Goal: Obtain resource: Download file/media

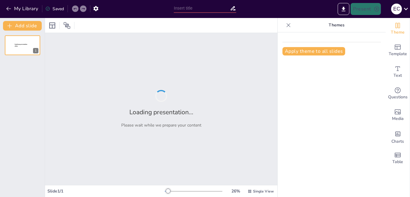
type input "Proceso Completo de Configuración de Campañas en Facebook e Instagram"
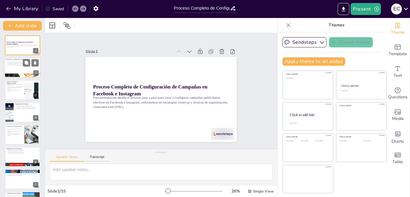
click at [30, 60] on button at bounding box center [26, 62] width 7 height 7
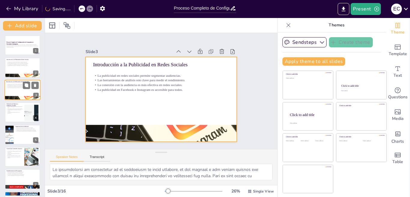
click at [14, 89] on div at bounding box center [23, 90] width 36 height 20
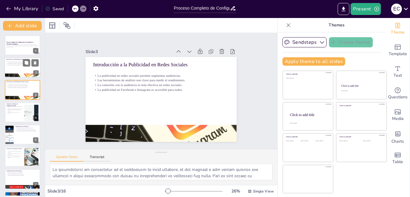
click at [10, 66] on div at bounding box center [23, 68] width 36 height 20
click at [14, 83] on div "Introducción a la Publicidad en Redes Sociales" at bounding box center [22, 82] width 32 height 3
click at [13, 58] on div at bounding box center [23, 68] width 36 height 20
click at [14, 84] on p "La publicidad en redes sociales permite segmentar audiencias." at bounding box center [22, 84] width 32 height 1
click at [10, 112] on p "La planificación cuidadosa mejora los resultados." at bounding box center [14, 113] width 16 height 2
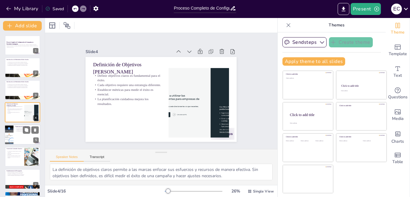
click at [18, 135] on div at bounding box center [23, 135] width 36 height 20
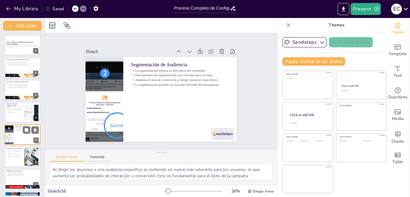
scroll to position [21, 0]
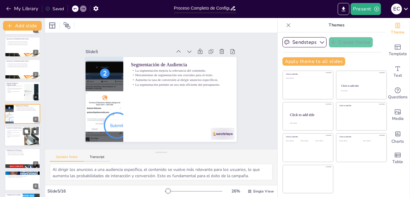
click at [12, 138] on p "Llamados a la acción claros guían a los usuarios." at bounding box center [14, 137] width 16 height 2
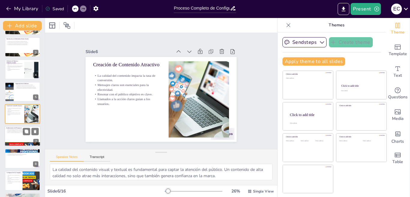
click at [10, 138] on div at bounding box center [23, 136] width 36 height 20
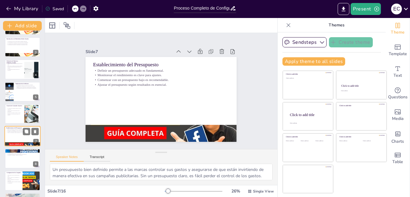
scroll to position [65, 0]
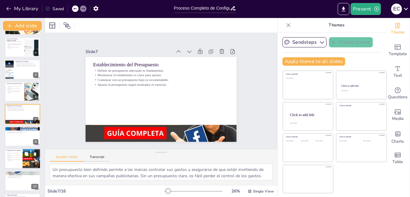
click at [16, 157] on p "Elegir el objetivo de la campaña es el primer paso." at bounding box center [13, 156] width 14 height 2
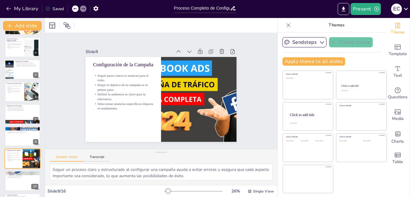
scroll to position [110, 0]
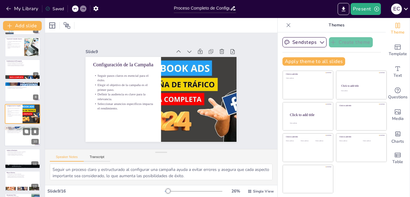
click at [7, 132] on p "Optimización debe ser un proceso continuo." at bounding box center [22, 131] width 32 height 1
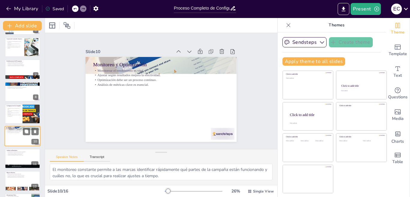
scroll to position [132, 0]
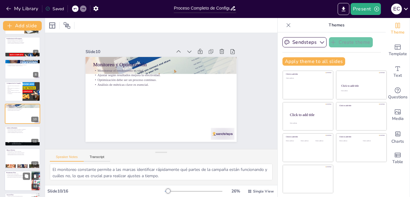
click at [18, 180] on div at bounding box center [23, 181] width 36 height 20
type textarea "Canva es una herramienta accesible que permite a los creativos diseñar gráficos…"
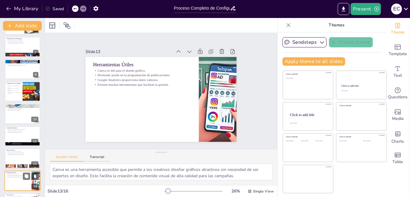
scroll to position [198, 0]
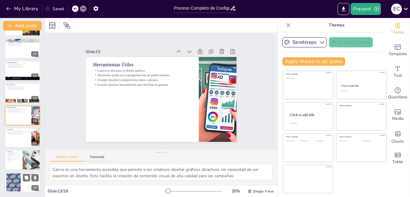
click at [17, 191] on div at bounding box center [13, 182] width 32 height 18
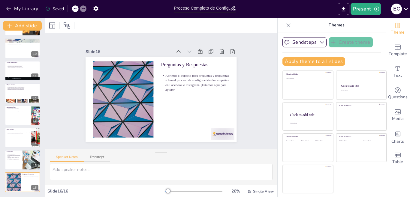
scroll to position [52, 0]
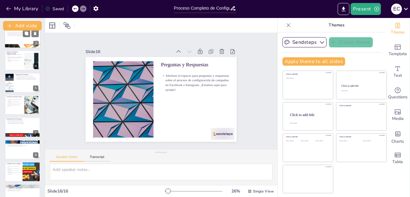
click at [39, 42] on div at bounding box center [23, 38] width 36 height 20
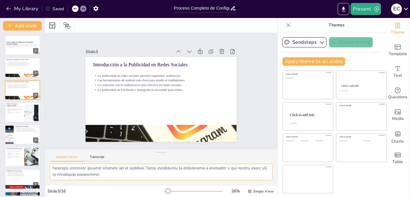
scroll to position [65, 0]
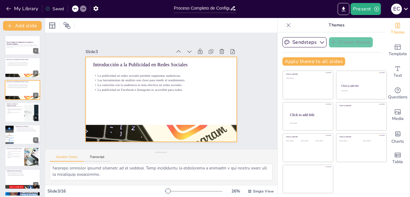
click at [176, 98] on div at bounding box center [155, 97] width 169 height 164
click at [18, 129] on p "Herramientas de segmentación son cruciales para el éxito." at bounding box center [26, 128] width 23 height 1
type textarea "Al dirigir los anuncios a una audiencia específica, el contenido se vuelve más …"
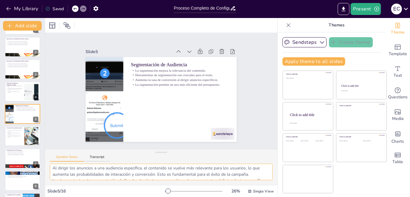
scroll to position [0, 0]
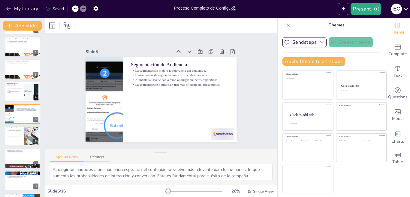
click at [96, 154] on div "Speaker Notes Transcript" at bounding box center [80, 158] width 60 height 8
click at [97, 157] on button "Transcript" at bounding box center [97, 158] width 27 height 7
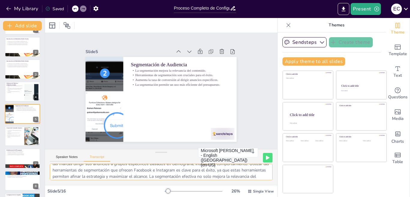
scroll to position [20, 0]
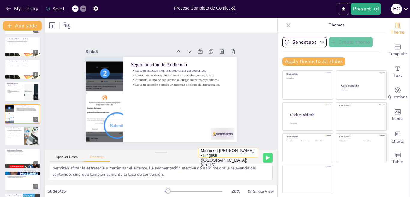
click at [248, 158] on button "Microsoft Anna - English (United States) (en-US)" at bounding box center [228, 153] width 60 height 10
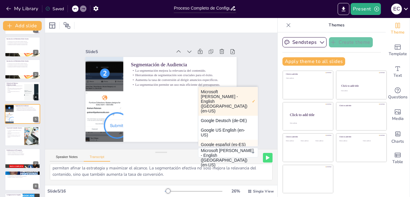
click at [208, 144] on button "Google español (es-ES)" at bounding box center [227, 145] width 59 height 10
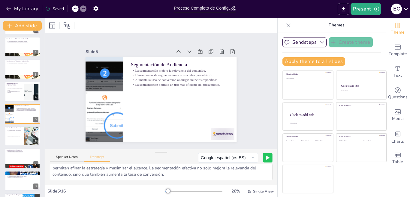
click at [265, 158] on button at bounding box center [267, 157] width 9 height 9
click at [19, 81] on div "Proceso Completo de Configuración de Campañas en Facebook e Instagram Esta pres…" at bounding box center [22, 192] width 45 height 355
click at [12, 86] on p "Definir objetivos claros es fundamental para el éxito." at bounding box center [14, 86] width 16 height 2
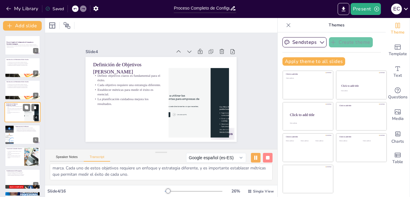
scroll to position [14, 0]
click at [266, 159] on rect at bounding box center [268, 158] width 4 height 4
click at [266, 159] on icon at bounding box center [267, 158] width 3 height 4
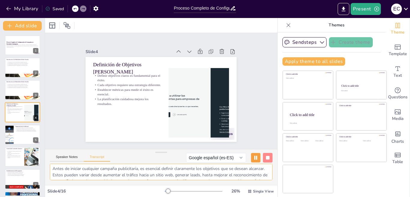
scroll to position [0, 0]
click at [15, 61] on div "Introducción a la Publicidad en Redes Sociales" at bounding box center [22, 60] width 32 height 3
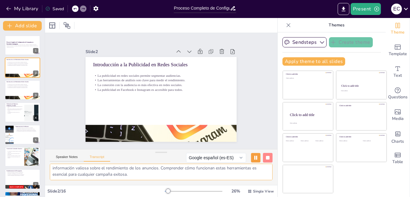
scroll to position [146, 0]
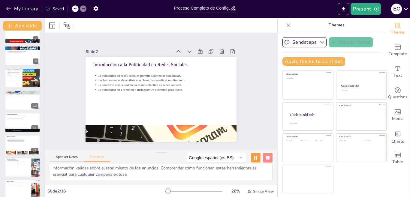
click at [13, 134] on div "Proceso Completo de Configuración de Campañas en Facebook e Instagram Esta pres…" at bounding box center [22, 67] width 45 height 355
click at [12, 136] on p "Mejores Prácticas" at bounding box center [22, 137] width 32 height 2
type textarea "Implementar mejores prácticas en campañas publicitarias, como realizar pruebas …"
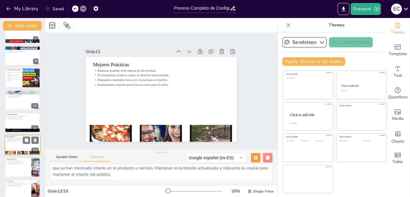
scroll to position [177, 0]
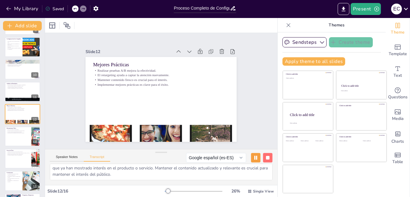
click at [263, 155] on button at bounding box center [267, 157] width 9 height 9
click at [260, 155] on button at bounding box center [255, 157] width 9 height 9
click at [266, 159] on rect at bounding box center [268, 158] width 4 height 4
click at [266, 159] on icon at bounding box center [267, 158] width 3 height 4
click at [56, 170] on textarea "Implementar mejores prácticas en campañas publicitarias, como realizar pruebas …" at bounding box center [161, 172] width 223 height 17
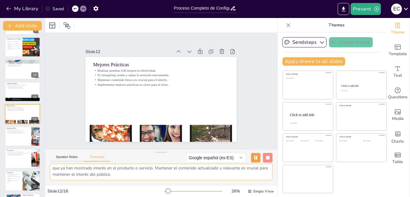
click at [56, 167] on textarea "Implementar mejores prácticas en campañas publicitarias, como realizar pruebas …" at bounding box center [161, 172] width 223 height 17
click at [66, 157] on button "Speaker Notes" at bounding box center [67, 158] width 34 height 7
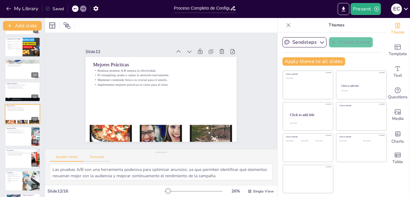
click at [100, 158] on button "Transcript" at bounding box center [97, 158] width 27 height 7
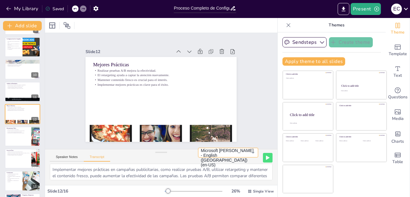
click at [245, 158] on button "Microsoft Anna - English (United States) (en-US)" at bounding box center [228, 153] width 60 height 10
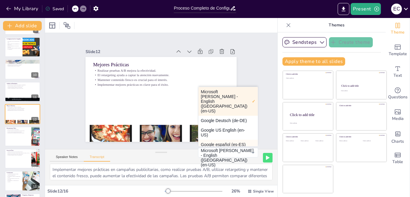
click at [213, 146] on button "Google español (es-ES)" at bounding box center [227, 145] width 59 height 10
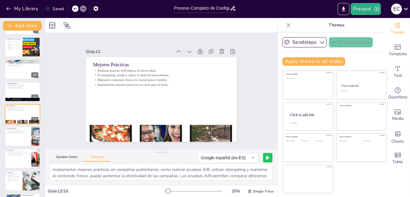
click at [266, 159] on icon at bounding box center [268, 158] width 4 height 4
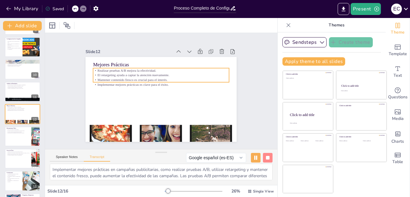
click at [125, 77] on p "Mantener contenido fresco es crucial para el interés." at bounding box center [164, 80] width 134 height 33
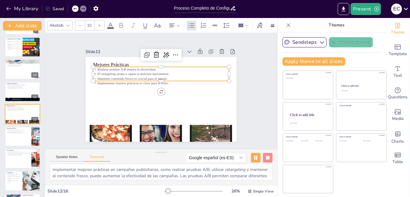
click at [159, 69] on p "Realizar pruebas A/B mejora la efectividad." at bounding box center [182, 84] width 47 height 131
click at [265, 160] on button at bounding box center [267, 157] width 9 height 9
click at [265, 160] on button at bounding box center [268, 158] width 10 height 10
click at [9, 10] on icon "button" at bounding box center [9, 9] width 6 height 6
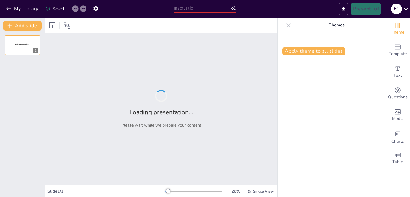
type input "Proceso Completo de Configuración de Campañas en Facebook e Instagram"
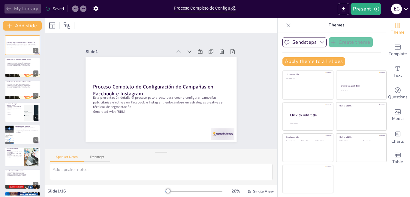
click at [9, 11] on icon "button" at bounding box center [9, 9] width 6 height 6
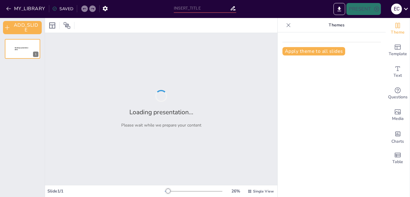
type input "Creación y Optimización de Perfiles en Meta Ads: Guía Completa"
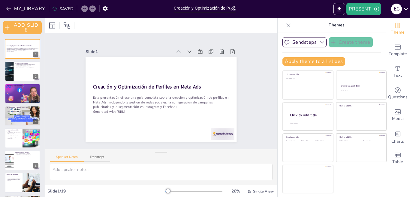
checkbox input "true"
click at [25, 77] on div at bounding box center [23, 71] width 36 height 20
type textarea "La personalización es clave en Meta Ads, ya que permite a los creativos adaptar…"
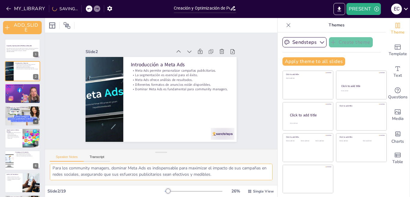
scroll to position [143, 0]
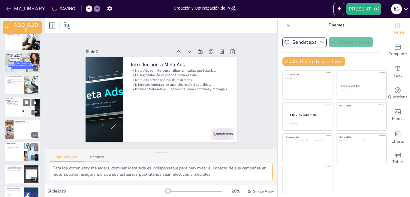
checkbox input "true"
click at [16, 108] on div at bounding box center [23, 107] width 36 height 20
type textarea "La segmentación avanzada en Facebook permite a los creativos dirigir sus anunci…"
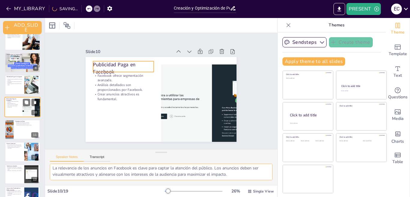
scroll to position [27, 0]
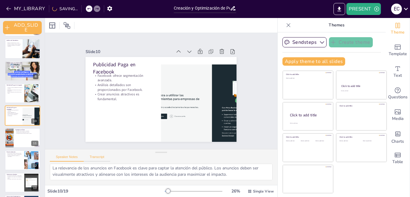
click at [92, 156] on button "Transcript" at bounding box center [97, 158] width 27 height 7
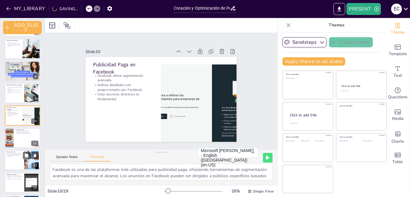
click at [21, 168] on div at bounding box center [23, 160] width 36 height 20
checkbox input "true"
type textarea "Identificar y evitar errores comunes en la gestión de campañas publicitarias pu…"
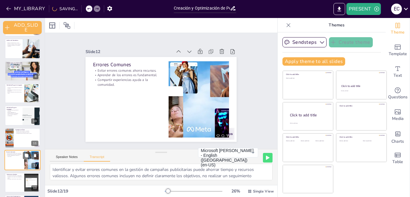
scroll to position [179, 0]
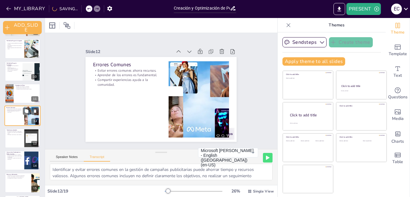
click at [21, 168] on div at bounding box center [22, 161] width 35 height 20
checkbox input "true"
type textarea "El futuro de la publicidad en redes sociales está en constante evolución, y es …"
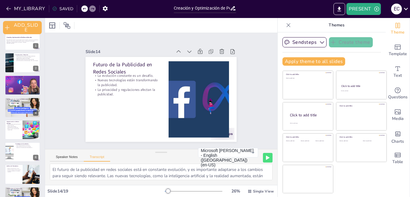
scroll to position [0, 0]
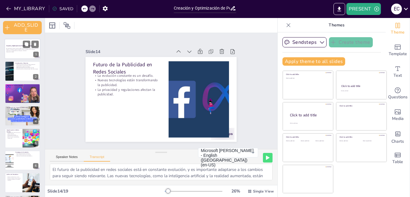
click at [14, 54] on div at bounding box center [23, 49] width 36 height 20
checkbox input "true"
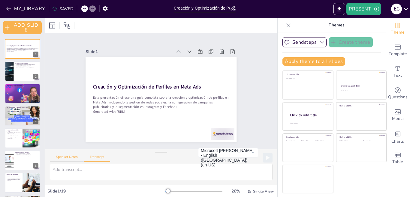
click at [63, 156] on button "Speaker Notes" at bounding box center [67, 158] width 34 height 7
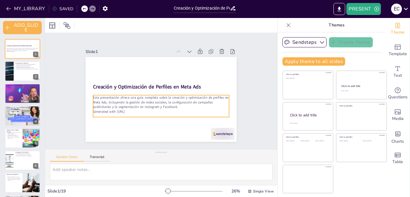
click at [135, 93] on p "Esta presentación ofrece una guía completa sobre la creación y optimización de …" at bounding box center [160, 102] width 137 height 28
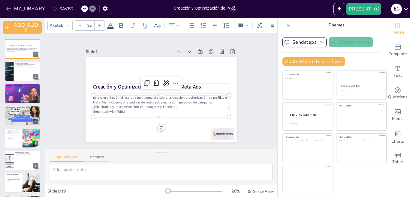
click at [107, 85] on strong "Creación y Optimización de Perfiles en Meta Ads" at bounding box center [148, 85] width 108 height 18
checkbox input "true"
type input "48"
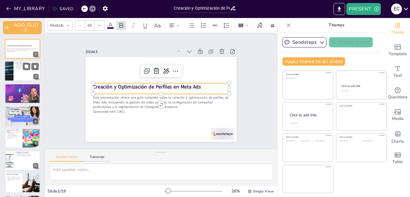
click at [13, 68] on div at bounding box center [9, 71] width 20 height 20
checkbox input "true"
type textarea "La personalización es clave en Meta Ads, ya que permite a los creativos adaptar…"
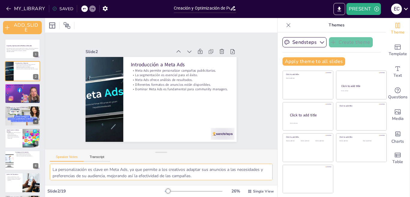
click at [52, 171] on textarea "La personalización es clave en Meta Ads, ya que permite a los creativos adaptar…" at bounding box center [161, 172] width 223 height 17
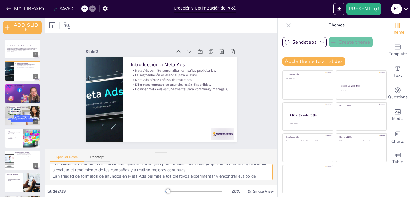
scroll to position [52, 0]
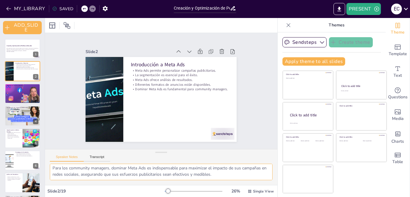
drag, startPoint x: 51, startPoint y: 169, endPoint x: 299, endPoint y: 198, distance: 250.0
click at [299, 197] on html "MY_LIBRARY SAVED Creación y Optimización de Perfiles en Meta Ads: Guía Completa…" at bounding box center [205, 98] width 410 height 197
click at [93, 155] on div "Speaker Notes Transcript" at bounding box center [80, 158] width 60 height 8
click at [94, 156] on button "Transcript" at bounding box center [97, 158] width 27 height 7
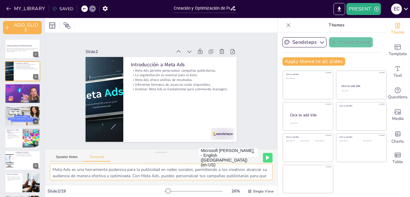
click at [53, 170] on textarea "Meta Ads es una herramienta poderosa para la publicidad en redes sociales, perm…" at bounding box center [161, 172] width 223 height 17
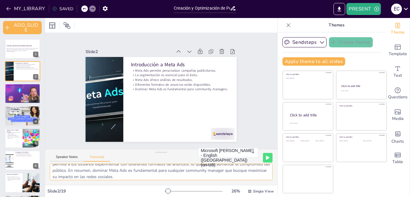
scroll to position [33, 0]
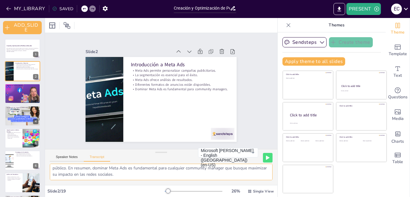
drag, startPoint x: 54, startPoint y: 170, endPoint x: 291, endPoint y: 195, distance: 238.5
click at [291, 195] on div "Document fonts Akatab Recently used Mulish Popular fonts Lato Montserrat Open S…" at bounding box center [205, 107] width 410 height 179
click at [19, 118] on div at bounding box center [22, 116] width 48 height 20
checkbox input "true"
type textarea "Las campañas publicitarias deben ser configuradas de acuerdo a los objetivos es…"
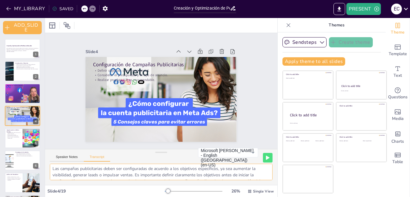
scroll to position [0, 0]
click at [52, 169] on textarea "Las campañas publicitarias deben ser configuradas de acuerdo a los objetivos es…" at bounding box center [161, 172] width 223 height 17
drag, startPoint x: 52, startPoint y: 169, endPoint x: 361, endPoint y: 209, distance: 311.8
click at [361, 197] on html "MY_LIBRARY SAVED Creación y Optimización de Perfiles en Meta Ads: Guía Completa…" at bounding box center [205, 98] width 410 height 197
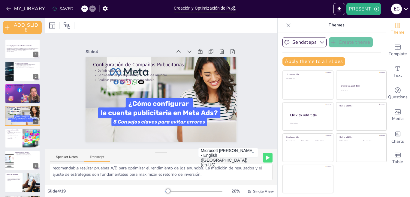
click at [95, 158] on button "Transcript" at bounding box center [97, 158] width 27 height 7
click at [73, 175] on textarea "Las campañas publicitarias deben ser configuradas de acuerdo a los objetivos es…" at bounding box center [161, 172] width 223 height 17
click at [53, 166] on textarea "Las campañas publicitarias deben ser configuradas de acuerdo a los objetivos es…" at bounding box center [161, 172] width 223 height 17
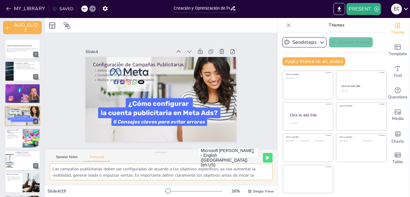
scroll to position [0, 0]
click at [53, 169] on textarea "Las campañas publicitarias deben ser configuradas de acuerdo a los objetivos es…" at bounding box center [161, 172] width 223 height 17
drag, startPoint x: 52, startPoint y: 171, endPoint x: 277, endPoint y: 209, distance: 228.0
click at [277, 197] on html "MY_LIBRARY SAVED Creación y Optimización de Perfiles en Meta Ads: Guía Completa…" at bounding box center [205, 98] width 410 height 197
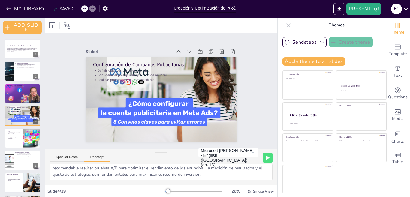
click at [95, 156] on button "Transcript" at bounding box center [97, 158] width 27 height 7
click at [68, 158] on button "Speaker Notes" at bounding box center [67, 158] width 34 height 7
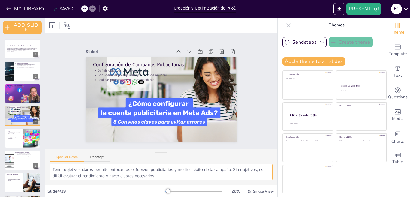
click at [51, 167] on textarea "Tener objetivos claros permite enfocar los esfuerzos publicitarios y medir el é…" at bounding box center [161, 172] width 223 height 17
drag, startPoint x: 51, startPoint y: 167, endPoint x: 223, endPoint y: 209, distance: 177.1
click at [223, 197] on html "MY_LIBRARY SAVED Creación y Optimización de Perfiles en Meta Ads: Guía Completa…" at bounding box center [205, 98] width 410 height 197
click at [12, 91] on div at bounding box center [23, 93] width 36 height 20
checkbox input "true"
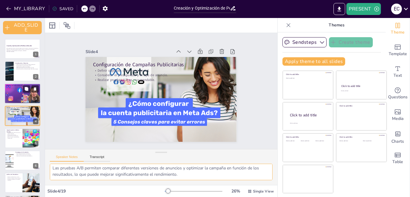
type textarea "Un perfil completo es vital para atraer a la audiencia. Incluir información rel…"
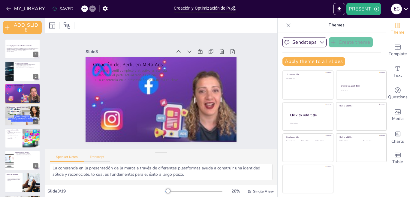
click at [95, 158] on button "Transcript" at bounding box center [97, 158] width 27 height 7
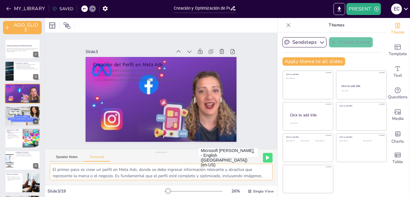
click at [54, 170] on textarea "El primer paso es crear un perfil en Meta Ads, donde se debe ingresar informaci…" at bounding box center [161, 172] width 223 height 17
drag, startPoint x: 54, startPoint y: 170, endPoint x: 222, endPoint y: 176, distance: 168.8
click at [222, 176] on textarea "El primer paso es crear un perfil en Meta Ads, donde se debe ingresar informaci…" at bounding box center [161, 172] width 223 height 17
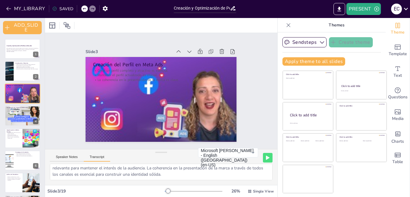
click at [94, 156] on button "Transcript" at bounding box center [97, 158] width 27 height 7
click at [69, 157] on button "Speaker Notes" at bounding box center [67, 158] width 34 height 7
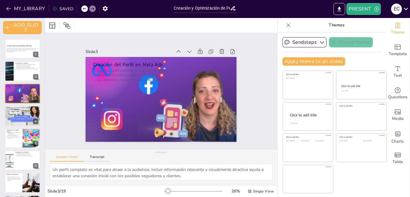
click at [50, 168] on div "Un perfil completo es vital para atraer a la audiencia. Incluir información rel…" at bounding box center [161, 174] width 232 height 21
click at [52, 167] on textarea "Un perfil completo es vital para atraer a la audiencia. Incluir información rel…" at bounding box center [161, 172] width 223 height 17
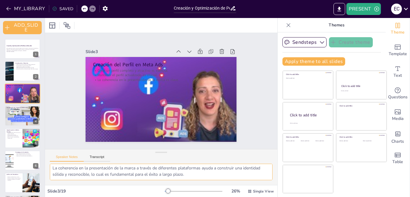
drag, startPoint x: 52, startPoint y: 167, endPoint x: 246, endPoint y: 206, distance: 198.0
click at [246, 197] on html "MY_LIBRARY SAVED Creación y Optimización de Perfiles en Meta Ads: Guía Completa…" at bounding box center [205, 98] width 410 height 197
click at [44, 84] on div "ADD_SLIDE Creación y Optimización de Perfiles en Meta Ads Esta presentación ofr…" at bounding box center [22, 107] width 45 height 179
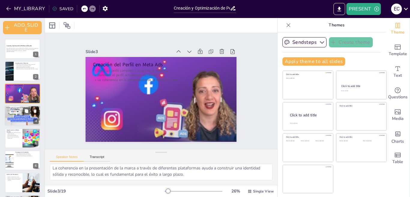
click at [18, 117] on div at bounding box center [22, 116] width 48 height 20
checkbox input "true"
type textarea "Tener objetivos claros permite enfocar los esfuerzos publicitarios y medir el é…"
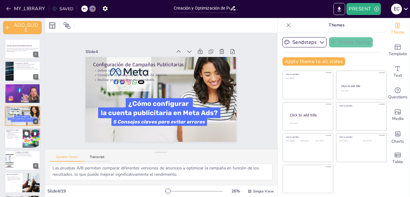
click at [14, 135] on p "Utilizar herramientas de segmentación es fundamental." at bounding box center [13, 135] width 14 height 2
checkbox input "true"
type textarea "Alcanzar al público adecuado es crucial para el éxito de cualquier campaña publ…"
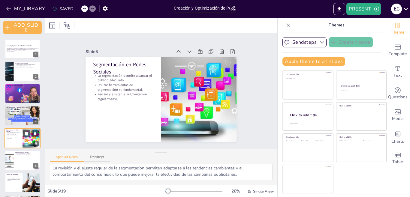
scroll to position [23, 0]
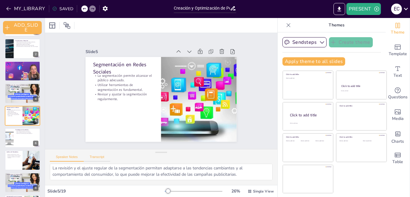
click at [95, 158] on button "Transcript" at bounding box center [97, 158] width 27 height 7
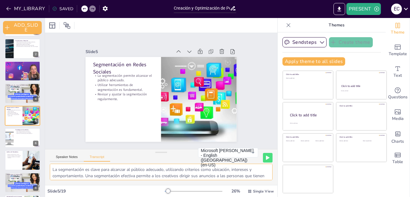
click at [54, 169] on textarea "La segmentación es clave para alcanzar al público adecuado, utilizando criterio…" at bounding box center [161, 172] width 223 height 17
click at [53, 169] on textarea "La segmentación es clave para alcanzar al público adecuado, utilizando criterio…" at bounding box center [161, 172] width 223 height 17
drag, startPoint x: 53, startPoint y: 169, endPoint x: 191, endPoint y: 189, distance: 139.7
click at [191, 189] on div "Slide 1 Creación y Optimización de Perfiles en Meta Ads Esta presentación ofrec…" at bounding box center [161, 107] width 232 height 179
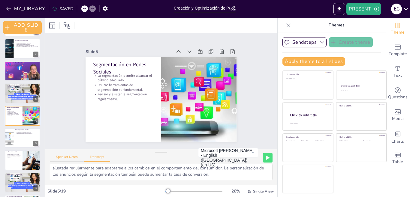
click at [65, 159] on button "Speaker Notes" at bounding box center [67, 158] width 34 height 7
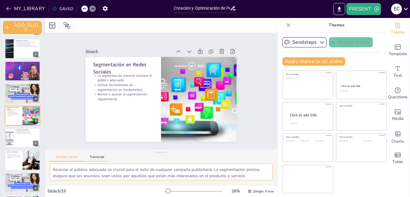
click at [51, 170] on textarea "Alcanzar al público adecuado es crucial para el éxito de cualquier campaña publ…" at bounding box center [161, 172] width 223 height 17
drag, startPoint x: 51, startPoint y: 170, endPoint x: 264, endPoint y: 178, distance: 213.9
click at [264, 178] on textarea "Alcanzar al público adecuado es crucial para el éxito de cualquier campaña publ…" at bounding box center [161, 172] width 223 height 17
click at [242, 175] on textarea "Alcanzar al público adecuado es crucial para el éxito de cualquier campaña publ…" at bounding box center [161, 172] width 223 height 17
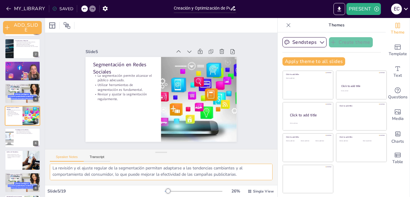
click at [242, 175] on textarea "Alcanzar al público adecuado es crucial para el éxito de cualquier campaña publ…" at bounding box center [161, 172] width 223 height 17
click at [243, 176] on textarea "Alcanzar al público adecuado es crucial para el éxito de cualquier campaña publ…" at bounding box center [161, 172] width 223 height 17
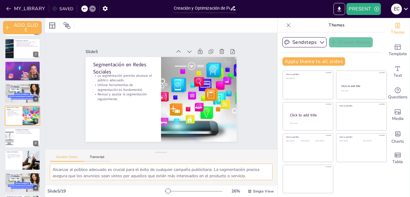
drag, startPoint x: 243, startPoint y: 176, endPoint x: 59, endPoint y: 165, distance: 183.7
click at [59, 165] on textarea "Alcanzar al público adecuado es crucial para el éxito de cualquier campaña publ…" at bounding box center [161, 172] width 223 height 17
click at [18, 139] on div at bounding box center [23, 138] width 36 height 20
checkbox input "true"
type textarea "La relevancia del contenido atrae a la audiencia y fomenta la interacción. Es f…"
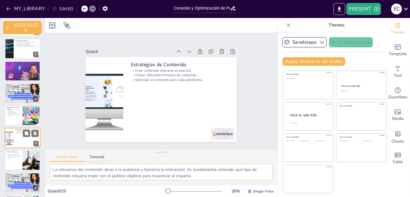
scroll to position [45, 0]
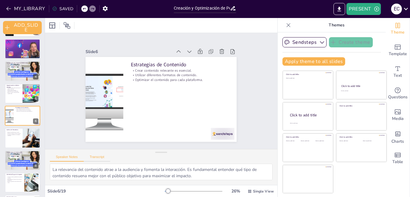
click at [96, 156] on button "Transcript" at bounding box center [97, 158] width 27 height 7
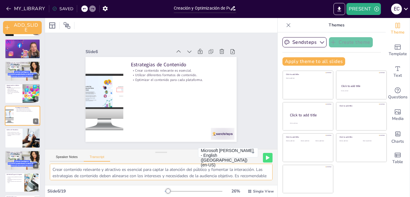
click at [52, 170] on textarea "Crear contenido relevante y atractivo es esencial para captar la atención del p…" at bounding box center [161, 172] width 223 height 17
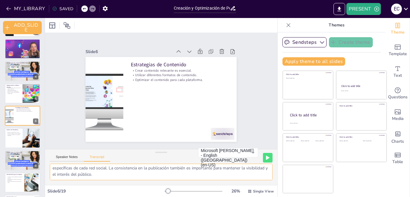
drag, startPoint x: 52, startPoint y: 170, endPoint x: 178, endPoint y: 193, distance: 128.4
click at [178, 193] on div "Slide 1 Creación y Optimización de Perfiles en Meta Ads Esta presentación ofrec…" at bounding box center [161, 107] width 232 height 179
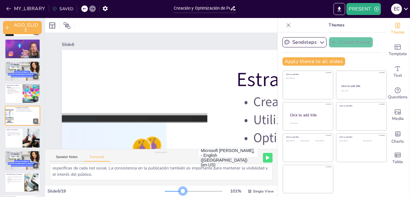
click at [178, 193] on div at bounding box center [194, 191] width 58 height 5
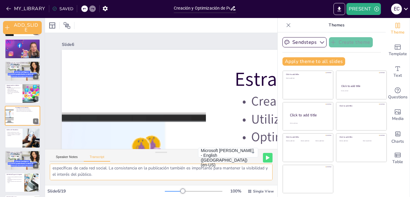
click at [117, 172] on textarea "Crear contenido relevante y atractivo es esencial para captar la atención del p…" at bounding box center [161, 172] width 223 height 17
click at [103, 174] on textarea "Crear contenido relevante y atractivo es esencial para captar la atención del p…" at bounding box center [161, 172] width 223 height 17
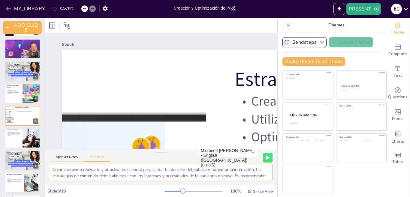
drag, startPoint x: 193, startPoint y: 170, endPoint x: 53, endPoint y: 170, distance: 139.6
click at [53, 170] on textarea "Crear contenido relevante y atractivo es esencial para captar la atención del p…" at bounding box center [161, 172] width 223 height 17
click at [54, 170] on textarea "Crear contenido relevante y atractivo es esencial para captar la atención del p…" at bounding box center [161, 172] width 223 height 17
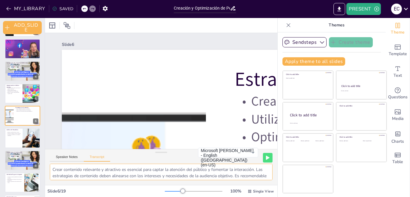
click at [54, 170] on textarea "Crear contenido relevante y atractivo es esencial para captar la atención del p…" at bounding box center [161, 172] width 223 height 17
click at [53, 170] on textarea "Crear contenido relevante y atractivo es esencial para captar la atención del p…" at bounding box center [161, 172] width 223 height 17
click at [54, 165] on textarea "Crear contenido relevante y atractivo es esencial para captar la atención del p…" at bounding box center [161, 172] width 223 height 17
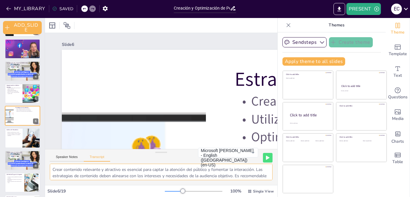
click at [52, 168] on textarea "Crear contenido relevante y atractivo es esencial para captar la atención del p…" at bounding box center [161, 172] width 223 height 17
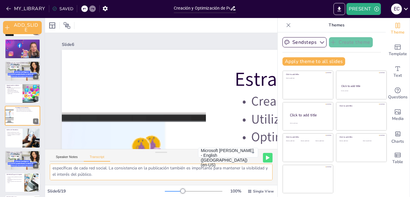
drag, startPoint x: 52, startPoint y: 168, endPoint x: 164, endPoint y: 188, distance: 113.8
click at [164, 188] on div "Slide 1 Creación y Optimización de Perfiles en Meta Ads Esta presentación ofrec…" at bounding box center [161, 107] width 232 height 179
click at [94, 159] on button "Transcript" at bounding box center [97, 158] width 27 height 7
click at [58, 169] on textarea "Crear contenido relevante y atractivo es esencial para captar la atención del p…" at bounding box center [161, 172] width 223 height 17
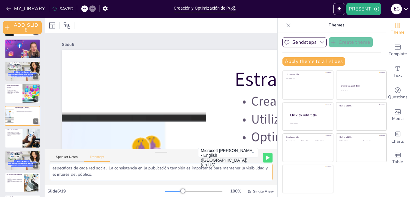
drag, startPoint x: 53, startPoint y: 167, endPoint x: 164, endPoint y: 200, distance: 116.0
click at [164, 197] on html "MY_LIBRARY SAVED Creación y Optimización de Perfiles en Meta Ads: Guía Completa…" at bounding box center [205, 98] width 410 height 197
click at [66, 158] on button "Speaker Notes" at bounding box center [67, 158] width 34 height 7
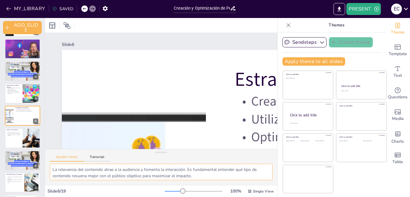
click at [54, 168] on textarea "La relevancia del contenido atrae a la audiencia y fomenta la interacción. Es f…" at bounding box center [161, 172] width 223 height 17
drag, startPoint x: 53, startPoint y: 168, endPoint x: 217, endPoint y: 173, distance: 164.0
click at [217, 172] on textarea "La relevancia del contenido atrae a la audiencia y fomenta la interacción. Es f…" at bounding box center [161, 172] width 223 height 17
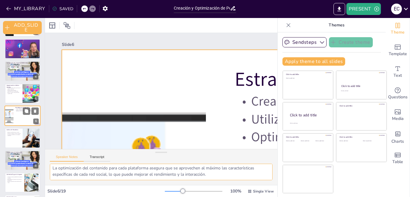
click at [20, 116] on div at bounding box center [23, 116] width 36 height 20
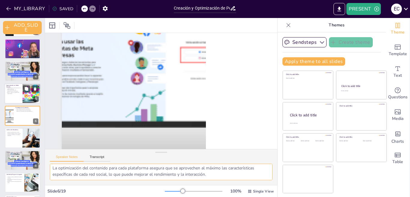
click at [14, 89] on p "La segmentación permite alcanzar el público adecuado." at bounding box center [13, 88] width 14 height 2
checkbox input "true"
type textarea "Alcanzar al público adecuado es crucial para el éxito de cualquier campaña publ…"
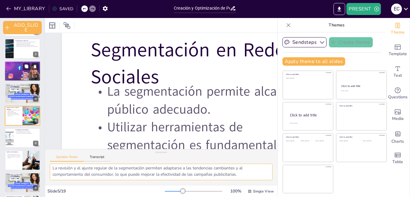
click at [10, 73] on div at bounding box center [23, 71] width 36 height 20
checkbox input "true"
type textarea "Un perfil completo es vital para atraer a la audiencia. Incluir información rel…"
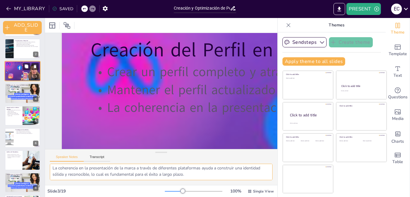
scroll to position [0, 0]
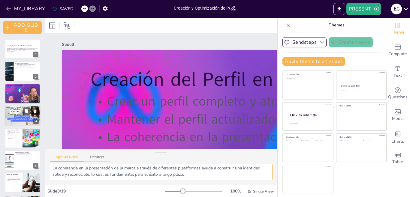
click at [15, 117] on div at bounding box center [22, 116] width 48 height 20
checkbox input "true"
type textarea "Tener objetivos claros permite enfocar los esfuerzos publicitarios y medir el é…"
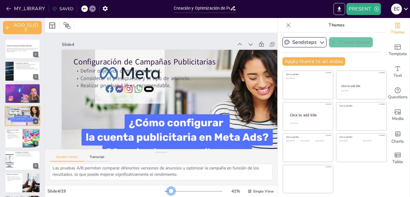
click at [166, 191] on div at bounding box center [168, 191] width 6 height 1
click at [9, 139] on div at bounding box center [23, 138] width 36 height 20
checkbox input "true"
type textarea "Alcanzar al público adecuado es crucial para el éxito de cualquier campaña publ…"
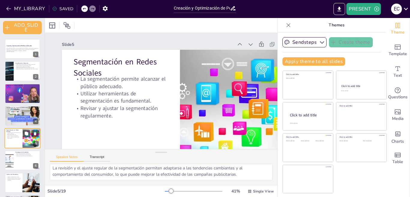
scroll to position [23, 0]
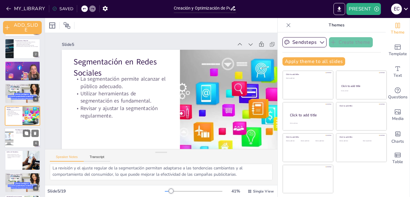
click at [14, 140] on div at bounding box center [23, 138] width 36 height 20
checkbox input "true"
type textarea "La relevancia del contenido atrae a la audiencia y fomenta la interacción. Es f…"
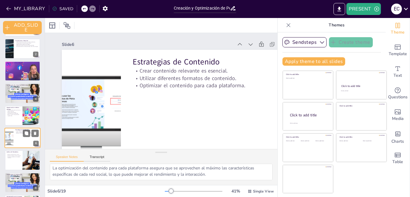
scroll to position [45, 0]
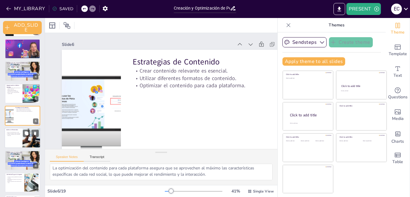
click at [11, 137] on div at bounding box center [23, 138] width 36 height 20
checkbox input "true"
type textarea "La evaluación del rendimiento permite a los creativos entender cómo están funci…"
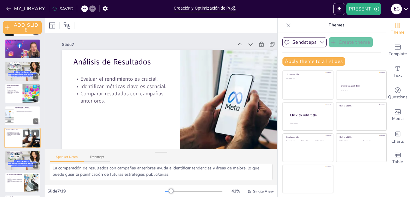
scroll to position [67, 0]
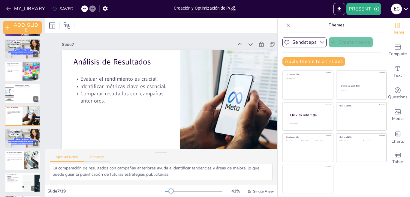
click at [92, 158] on button "Transcript" at bounding box center [97, 158] width 27 height 7
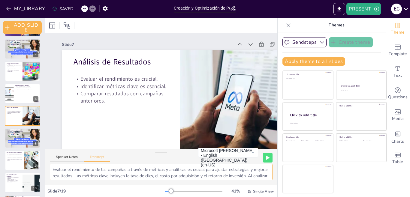
click at [53, 170] on textarea "Evaluar el rendimiento de las campañas a través de métricas y analíticas es cru…" at bounding box center [161, 172] width 223 height 17
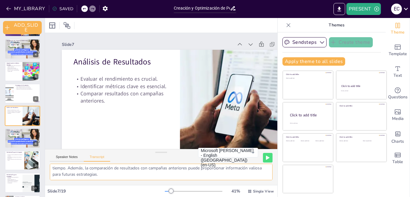
drag, startPoint x: 53, startPoint y: 170, endPoint x: 199, endPoint y: 209, distance: 151.5
click at [199, 197] on html "MY_LIBRARY SAVED Creación y Optimización de Perfiles en Meta Ads: Guía Completa…" at bounding box center [205, 98] width 410 height 197
click at [61, 156] on button "Speaker Notes" at bounding box center [67, 158] width 34 height 7
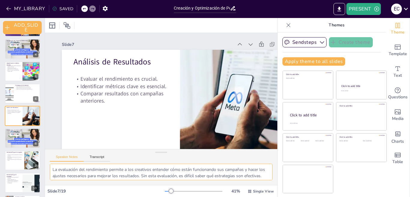
click at [52, 170] on textarea "La evaluación del rendimiento permite a los creativos entender cómo están funci…" at bounding box center [161, 172] width 223 height 17
drag, startPoint x: 52, startPoint y: 170, endPoint x: 180, endPoint y: 190, distance: 130.0
click at [179, 189] on div "Slide 1 Creación y Optimización de Perfiles en Meta Ads Esta presentación ofrec…" at bounding box center [161, 107] width 232 height 179
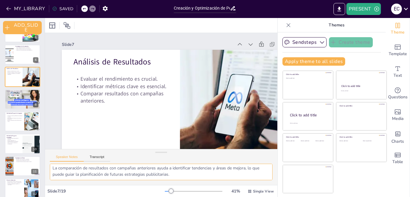
scroll to position [107, 0]
click at [25, 101] on div at bounding box center [22, 99] width 48 height 20
checkbox input "true"
type textarea "Las herramientas de optimización son esenciales para mejorar la eficiencia de l…"
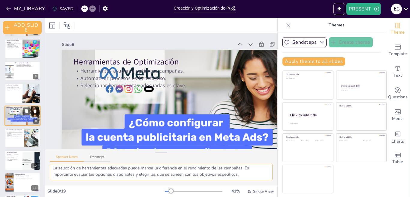
scroll to position [27, 0]
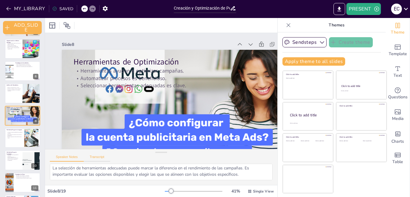
click at [93, 157] on button "Transcript" at bounding box center [97, 158] width 27 height 7
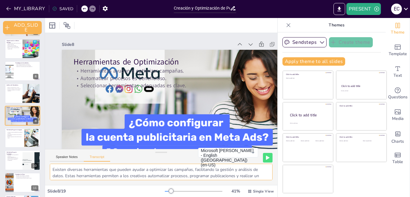
click at [52, 172] on textarea "Existen diversas herramientas que pueden ayudar a optimizar las campañas, facil…" at bounding box center [161, 172] width 223 height 17
drag, startPoint x: 52, startPoint y: 172, endPoint x: 125, endPoint y: 199, distance: 77.6
click at [125, 197] on html "MY_LIBRARY SAVED Creación y Optimización de Perfiles en Meta Ads: Guía Completa…" at bounding box center [205, 98] width 410 height 197
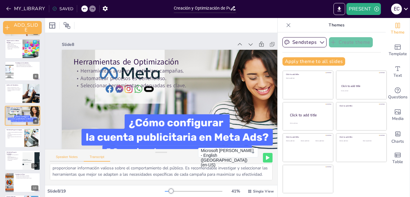
click at [66, 159] on button "Speaker Notes" at bounding box center [67, 158] width 34 height 7
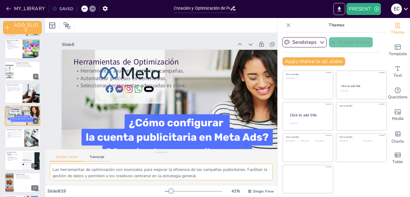
click at [52, 169] on textarea "Las herramientas de optimización son esenciales para mejorar la eficiencia de l…" at bounding box center [161, 172] width 223 height 17
drag, startPoint x: 52, startPoint y: 169, endPoint x: 252, endPoint y: 199, distance: 202.5
click at [252, 197] on html "MY_LIBRARY SAVED Creación y Optimización de Perfiles en Meta Ads: Guía Completa…" at bounding box center [205, 98] width 410 height 197
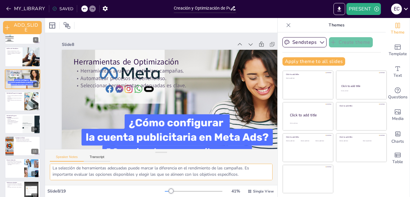
scroll to position [131, 0]
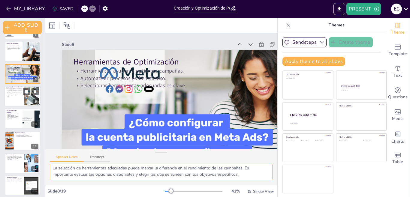
click at [13, 97] on div at bounding box center [23, 96] width 36 height 20
checkbox input "true"
type textarea "La naturaleza visual de Instagram hace que sea una plataforma ideal para crear …"
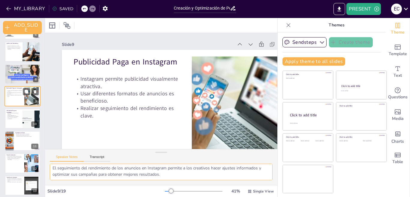
scroll to position [112, 0]
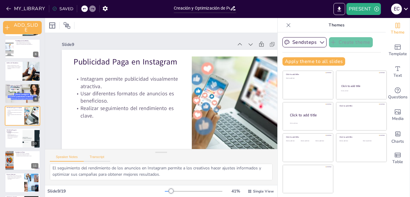
click at [94, 157] on button "Transcript" at bounding box center [97, 158] width 27 height 7
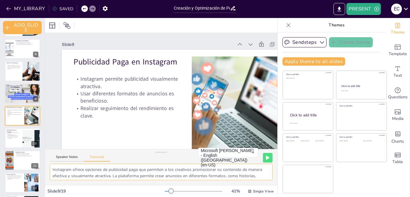
click at [52, 170] on textarea "Instagram ofrece opciones de publicidad paga que permiten a los creativos promo…" at bounding box center [161, 172] width 223 height 17
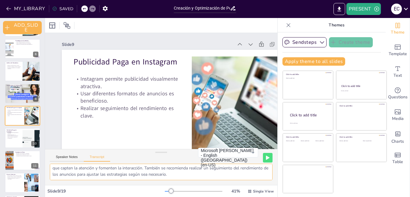
drag, startPoint x: 52, startPoint y: 170, endPoint x: 250, endPoint y: 209, distance: 201.7
click at [250, 197] on html "MY_LIBRARY SAVED Creación y Optimización de Perfiles en Meta Ads: Guía Completa…" at bounding box center [205, 98] width 410 height 197
click at [69, 157] on button "Speaker Notes" at bounding box center [67, 158] width 34 height 7
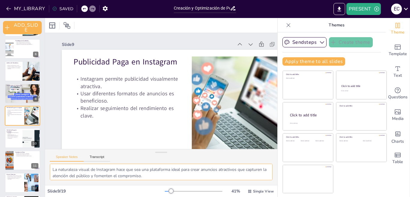
click at [53, 170] on textarea "La naturaleza visual de Instagram hace que sea una plataforma ideal para crear …" at bounding box center [161, 172] width 223 height 17
drag, startPoint x: 53, startPoint y: 170, endPoint x: 186, endPoint y: 195, distance: 135.1
click at [186, 195] on div "Slide 1 Creación y Optimización de Perfiles en Meta Ads Esta presentación ofrec…" at bounding box center [161, 107] width 232 height 179
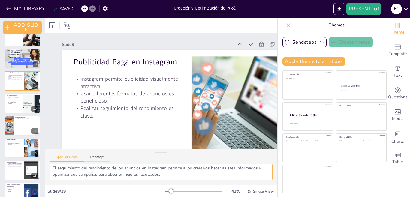
scroll to position [148, 0]
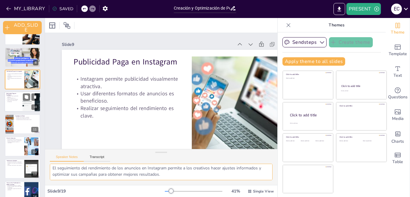
click at [16, 104] on div at bounding box center [23, 102] width 36 height 20
checkbox input "true"
type textarea "La segmentación avanzada en Facebook permite a los creativos dirigir sus anunci…"
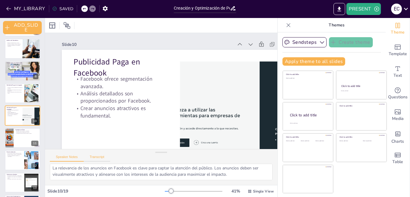
click at [92, 157] on button "Transcript" at bounding box center [97, 158] width 27 height 7
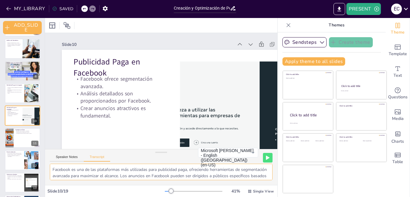
click at [51, 171] on textarea "Facebook es una de las plataformas más utilizadas para publicidad paga, ofrecie…" at bounding box center [161, 172] width 223 height 17
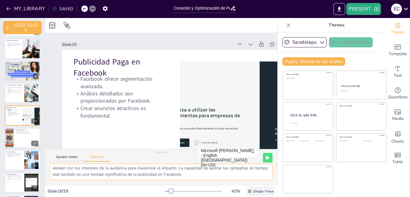
drag, startPoint x: 51, startPoint y: 171, endPoint x: 270, endPoint y: 195, distance: 219.6
click at [270, 195] on div "Slide 1 Creación y Optimización de Perfiles en Meta Ads Esta presentación ofrec…" at bounding box center [161, 107] width 232 height 179
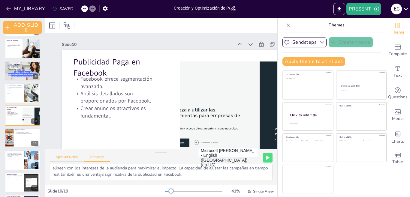
click at [64, 157] on button "Speaker Notes" at bounding box center [67, 158] width 34 height 7
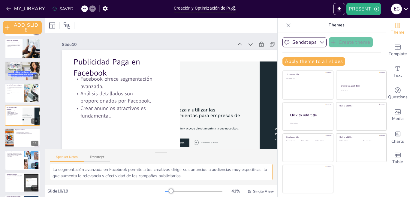
click at [52, 168] on textarea "La segmentación avanzada en Facebook permite a los creativos dirigir sus anunci…" at bounding box center [161, 172] width 223 height 17
drag, startPoint x: 52, startPoint y: 168, endPoint x: 280, endPoint y: 201, distance: 230.0
click at [280, 197] on html "MY_LIBRARY SAVED Creación y Optimización de Perfiles en Meta Ads: Guía Completa…" at bounding box center [205, 98] width 410 height 197
click at [14, 138] on div at bounding box center [23, 138] width 36 height 20
checkbox input "true"
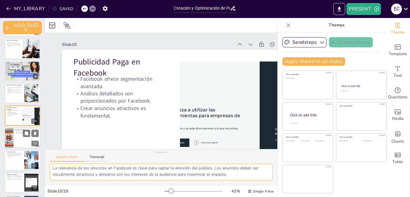
type textarea "Los casos de éxito sirven como fuente de inspiración para los creativos, mostra…"
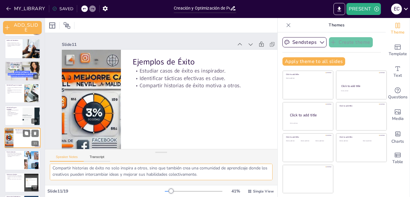
scroll to position [156, 0]
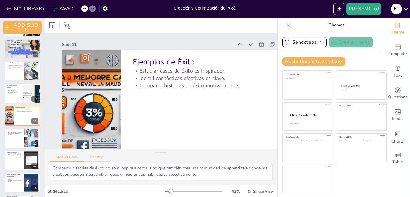
click at [95, 157] on button "Transcript" at bounding box center [97, 158] width 27 height 7
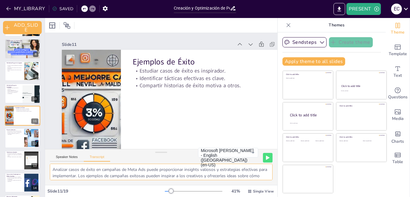
scroll to position [20, 0]
drag, startPoint x: 52, startPoint y: 170, endPoint x: 219, endPoint y: 209, distance: 171.4
click at [219, 197] on html "MY_LIBRARY SAVED Creación y Optimización de Perfiles en Meta Ads: Guía Completa…" at bounding box center [205, 98] width 410 height 197
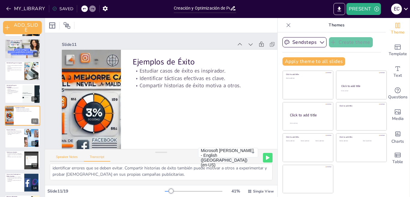
click at [66, 156] on button "Speaker Notes" at bounding box center [67, 158] width 34 height 7
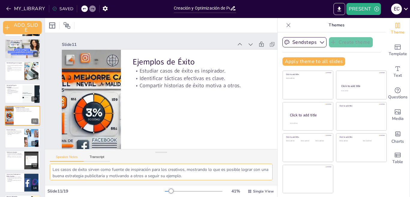
click at [53, 170] on textarea "Los casos de éxito sirven como fuente de inspiración para los creativos, mostra…" at bounding box center [161, 172] width 223 height 17
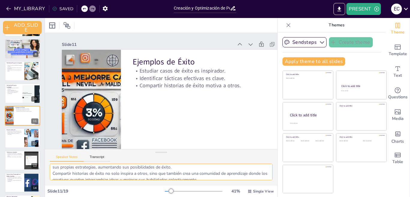
scroll to position [27, 0]
drag, startPoint x: 53, startPoint y: 172, endPoint x: 297, endPoint y: 209, distance: 247.8
click at [297, 197] on html "MY_LIBRARY SAVED Creación y Optimización de Perfiles en Meta Ads: Guía Completa…" at bounding box center [205, 98] width 410 height 197
click at [11, 136] on div at bounding box center [23, 138] width 36 height 20
checkbox input "true"
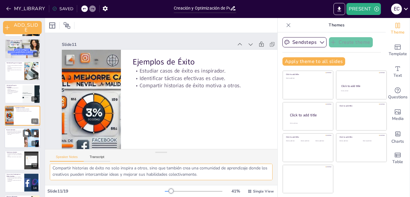
type textarea "Evitar errores comunes no solo ahorra tiempo y recursos, sino que también mejor…"
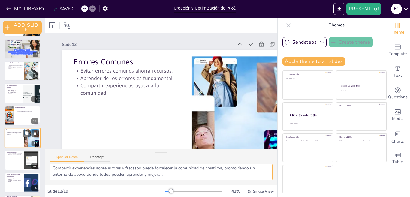
scroll to position [179, 0]
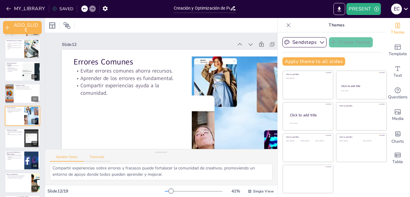
click at [97, 156] on button "Transcript" at bounding box center [97, 158] width 27 height 7
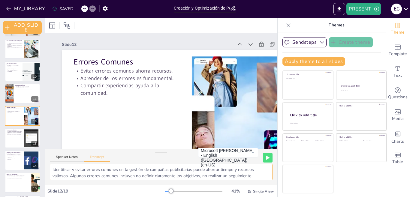
scroll to position [20, 0]
drag, startPoint x: 52, startPoint y: 171, endPoint x: 241, endPoint y: 209, distance: 193.2
click at [241, 197] on html "MY_LIBRARY SAVED Creación y Optimización de Perfiles en Meta Ads: Guía Completa…" at bounding box center [205, 98] width 410 height 197
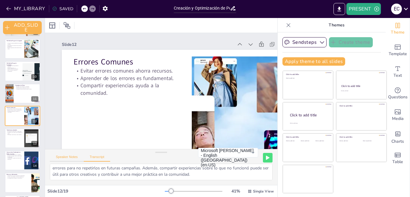
click at [68, 160] on button "Speaker Notes" at bounding box center [67, 158] width 34 height 7
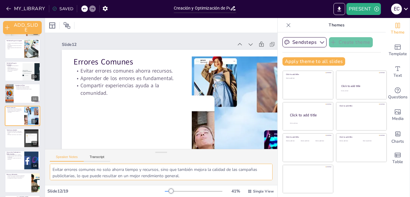
scroll to position [27, 0]
drag, startPoint x: 52, startPoint y: 169, endPoint x: 225, endPoint y: 193, distance: 174.2
click at [225, 193] on div "Slide 1 Creación y Optimización de Perfiles en Meta Ads Esta presentación ofrec…" at bounding box center [161, 107] width 232 height 179
click at [12, 134] on p "Adaptarse a las nuevas funcionalidades es clave." at bounding box center [14, 133] width 16 height 2
checkbox input "true"
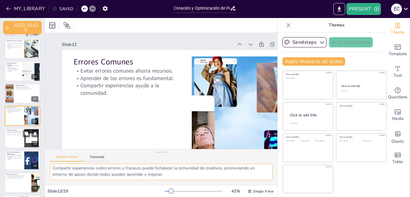
type textarea "La actualización constante sobre tendencias permite a los creativos adaptarse r…"
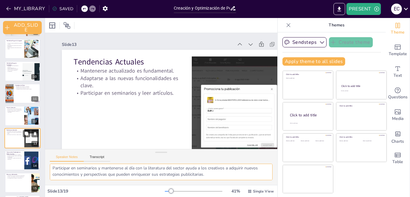
scroll to position [201, 0]
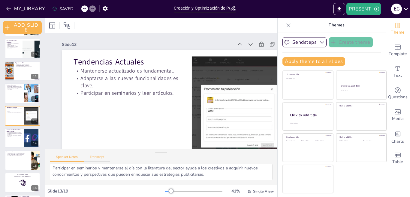
click at [95, 159] on button "Transcript" at bounding box center [97, 158] width 27 height 7
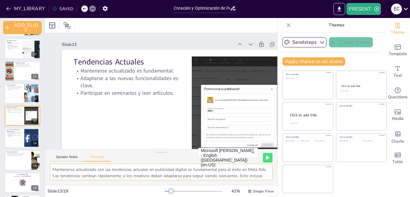
click at [53, 171] on textarea "Mantenerse actualizado con las tendencias actuales en publicidad digital es fun…" at bounding box center [161, 172] width 223 height 17
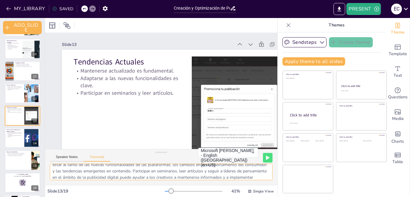
scroll to position [27, 0]
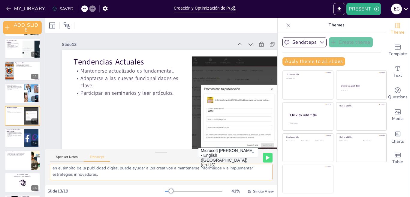
drag, startPoint x: 53, startPoint y: 171, endPoint x: 217, endPoint y: 180, distance: 164.4
click at [217, 180] on textarea "Mantenerse actualizado con las tendencias actuales en publicidad digital es fun…" at bounding box center [161, 172] width 223 height 17
click at [71, 156] on button "Speaker Notes" at bounding box center [67, 158] width 34 height 7
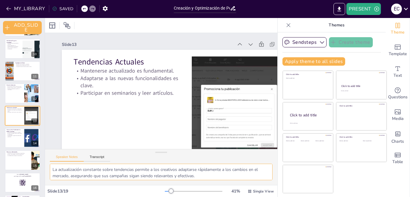
click at [52, 168] on textarea "La actualización constante sobre tendencias permite a los creativos adaptarse r…" at bounding box center [161, 172] width 223 height 17
drag, startPoint x: 52, startPoint y: 168, endPoint x: 241, endPoint y: 209, distance: 193.5
click at [241, 197] on html "MY_LIBRARY SAVED Creación y Optimización de Perfiles en Meta Ads: Guía Completa…" at bounding box center [205, 98] width 410 height 197
click at [14, 140] on div at bounding box center [23, 138] width 36 height 20
checkbox input "true"
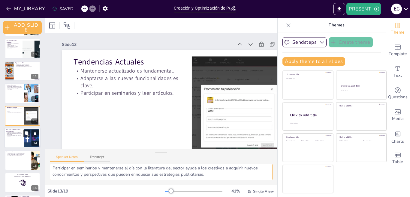
type textarea "La evolución constante en el ámbito de la publicidad digital presenta desafíos,…"
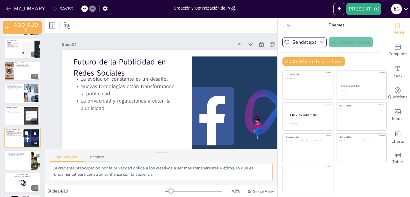
scroll to position [223, 0]
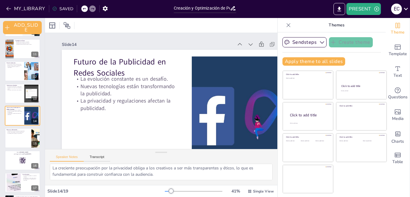
click at [94, 155] on div "Speaker Notes Transcript" at bounding box center [80, 158] width 60 height 8
click at [94, 158] on button "Transcript" at bounding box center [97, 158] width 27 height 7
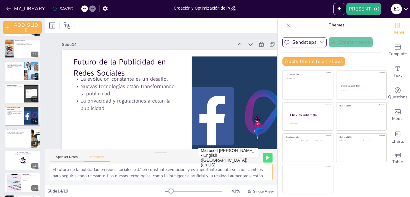
click at [51, 171] on textarea "El futuro de la publicidad en redes sociales está en constante evolución, y es …" at bounding box center [161, 172] width 223 height 17
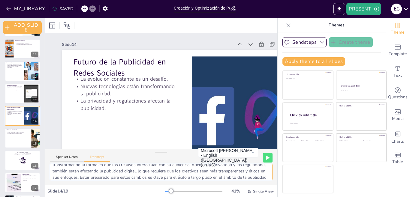
scroll to position [27, 0]
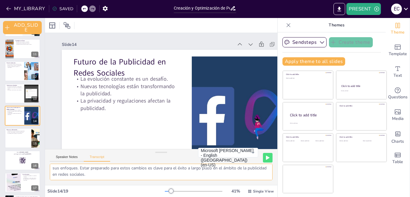
drag, startPoint x: 51, startPoint y: 171, endPoint x: 177, endPoint y: 197, distance: 128.0
click at [176, 196] on div "Slide 1 Creación y Optimización de Perfiles en Meta Ads Esta presentación ofrec…" at bounding box center [161, 107] width 232 height 179
click at [67, 155] on button "Speaker Notes" at bounding box center [67, 158] width 34 height 7
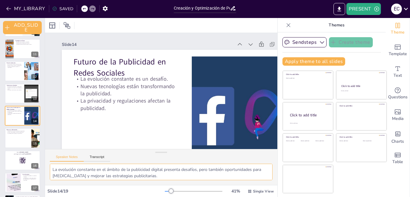
click at [53, 168] on textarea "La evolución constante en el ámbito de la publicidad digital presenta desafíos,…" at bounding box center [161, 172] width 223 height 17
drag, startPoint x: 53, startPoint y: 168, endPoint x: 183, endPoint y: 204, distance: 134.8
click at [183, 197] on html "MY_LIBRARY SAVED Creación y Optimización de Perfiles en Meta Ads: Guía Completa…" at bounding box center [205, 98] width 410 height 197
click at [16, 139] on div at bounding box center [23, 138] width 36 height 20
checkbox input "true"
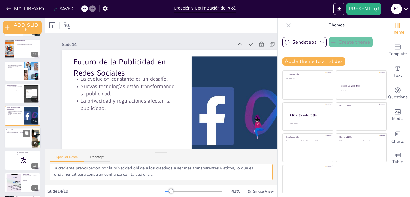
type textarea "Proporcionar recursos adicionales puede enriquecer el aprendizaje de los creati…"
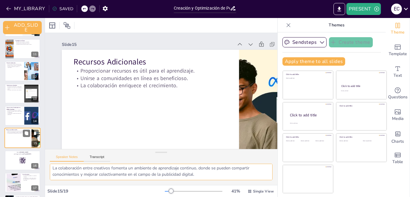
scroll to position [246, 0]
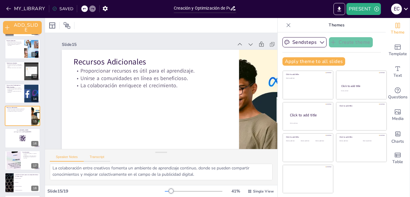
click at [103, 157] on button "Transcript" at bounding box center [97, 158] width 27 height 7
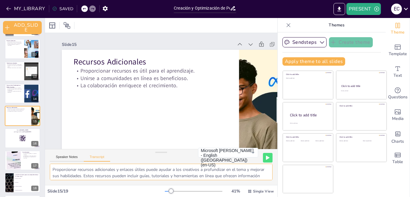
scroll to position [27, 0]
drag, startPoint x: 52, startPoint y: 168, endPoint x: 112, endPoint y: 177, distance: 61.0
click at [112, 177] on textarea "Proporcionar recursos adicionales y enlaces útiles puede ayudar a los creativos…" at bounding box center [161, 172] width 223 height 17
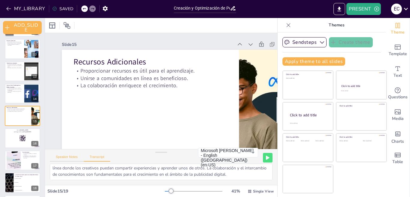
click at [70, 159] on button "Speaker Notes" at bounding box center [67, 158] width 34 height 7
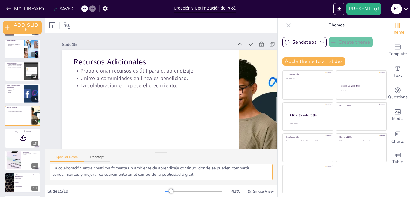
drag, startPoint x: 53, startPoint y: 170, endPoint x: 227, endPoint y: 206, distance: 178.2
click at [227, 197] on html "MY_LIBRARY SAVED Creación y Optimización de Perfiles en Meta Ads: Guía Completa…" at bounding box center [205, 98] width 410 height 197
click at [19, 140] on div at bounding box center [23, 138] width 36 height 20
checkbox input "true"
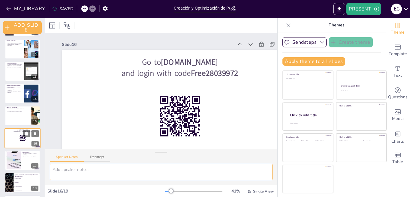
scroll to position [0, 0]
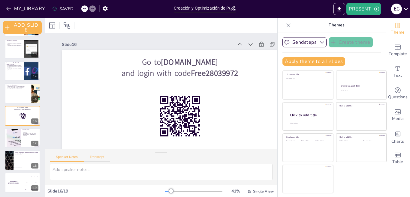
click at [98, 158] on button "Transcript" at bounding box center [97, 158] width 27 height 7
click at [64, 160] on button "Speaker Notes" at bounding box center [67, 158] width 34 height 7
click at [21, 141] on div at bounding box center [23, 138] width 36 height 20
checkbox input "true"
type textarea "La naturaleza continua del proceso de creación y optimización de perfiles signi…"
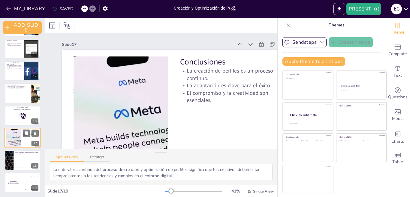
scroll to position [268, 0]
click at [94, 158] on button "Transcript" at bounding box center [97, 158] width 27 height 7
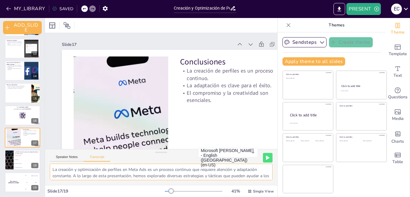
scroll to position [20, 0]
drag, startPoint x: 52, startPoint y: 171, endPoint x: 225, endPoint y: 209, distance: 177.4
click at [225, 197] on html "MY_LIBRARY SAVED Creación y Optimización de Perfiles en Meta Ads: Guía Completa…" at bounding box center [205, 98] width 410 height 197
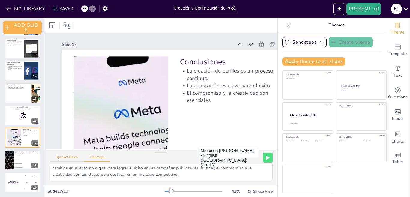
click at [70, 158] on button "Speaker Notes" at bounding box center [67, 158] width 34 height 7
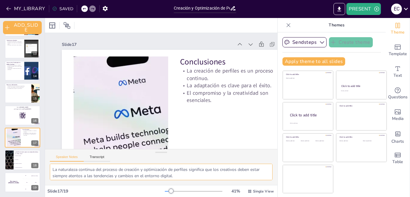
scroll to position [27, 0]
drag, startPoint x: 53, startPoint y: 169, endPoint x: 223, endPoint y: 186, distance: 170.4
click at [223, 186] on div "Slide 1 Creación y Optimización de Perfiles en Meta Ads Esta presentación ofrec…" at bounding box center [161, 107] width 232 height 179
click at [17, 163] on span "La segmentación adecuada" at bounding box center [27, 163] width 26 height 1
checkbox input "true"
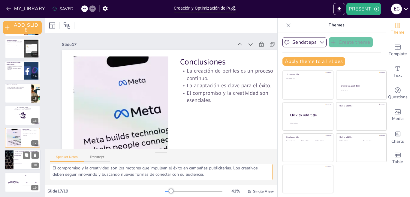
checkbox input "true"
type textarea "La segmentación adecuada es crucial para dirigir los anuncios al público correc…"
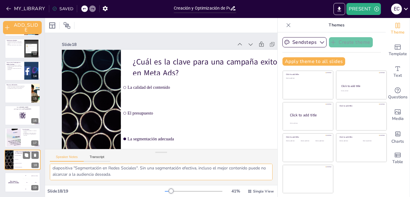
scroll to position [8, 0]
checkbox input "true"
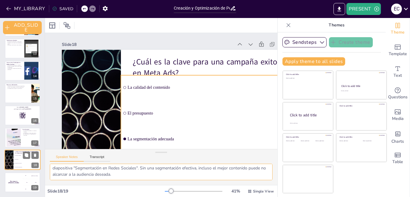
checkbox input "true"
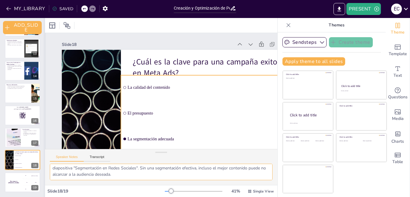
checkbox input "true"
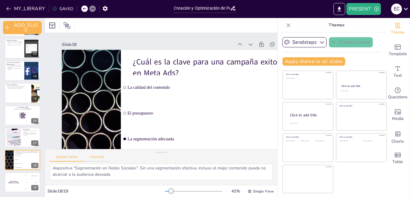
click at [95, 156] on button "Transcript" at bounding box center [97, 158] width 27 height 7
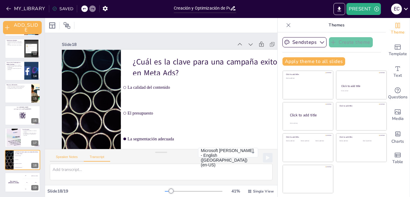
click at [69, 157] on button "Speaker Notes" at bounding box center [67, 158] width 34 height 7
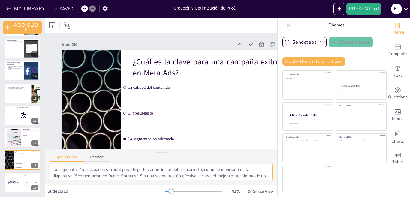
click at [53, 170] on textarea "La segmentación adecuada es crucial para dirigir los anuncios al público correc…" at bounding box center [161, 172] width 223 height 17
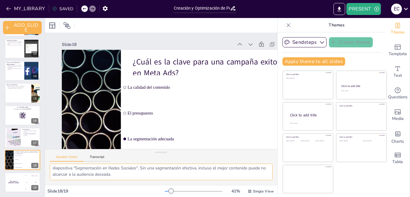
drag, startPoint x: 53, startPoint y: 170, endPoint x: 153, endPoint y: 209, distance: 107.7
click at [153, 197] on html "MY_LIBRARY SAVED Creación y Optimización de Perfiles en Meta Ads: Guía Completa…" at bounding box center [205, 98] width 410 height 197
checkbox input "true"
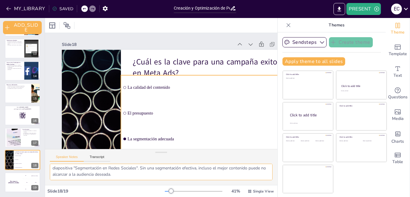
checkbox input "true"
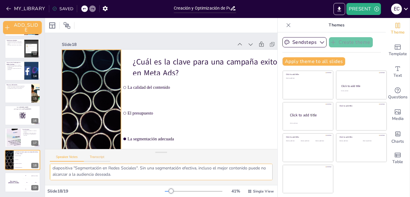
checkbox input "true"
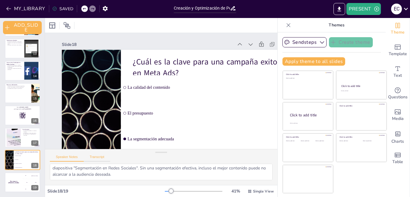
click at [96, 159] on button "Transcript" at bounding box center [97, 158] width 27 height 7
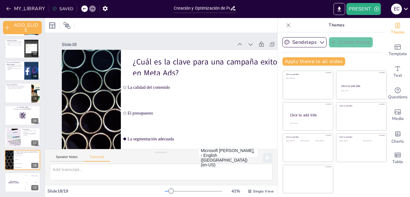
checkbox input "true"
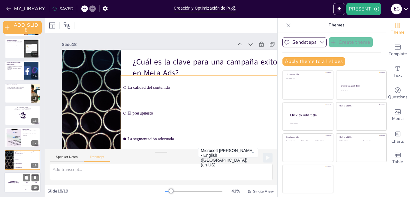
checkbox input "true"
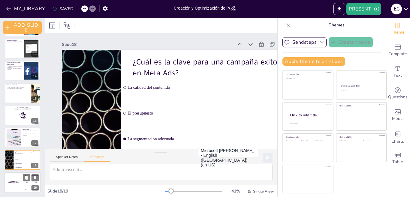
checkbox input "true"
click at [11, 182] on h4 "The winner is Niels 🏆" at bounding box center [14, 182] width 18 height 3
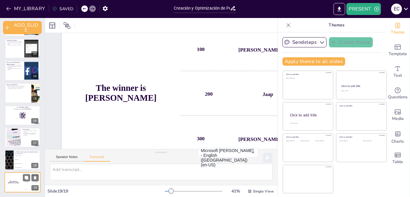
scroll to position [25, 0]
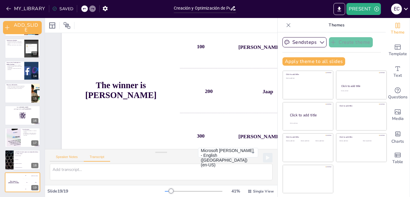
click at [62, 156] on button "Speaker Notes" at bounding box center [67, 158] width 34 height 7
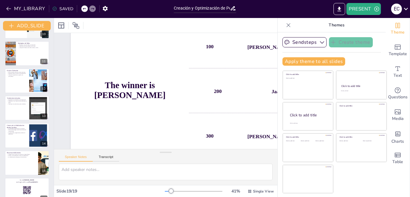
scroll to position [265, 0]
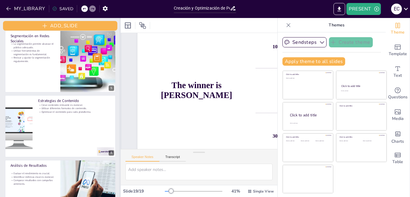
drag, startPoint x: 41, startPoint y: 171, endPoint x: 120, endPoint y: 90, distance: 113.4
click at [120, 90] on div at bounding box center [120, 107] width 2 height 179
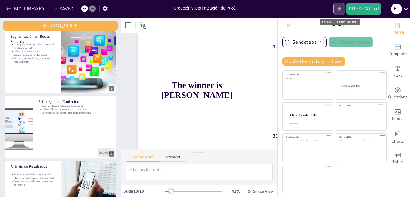
click at [338, 11] on icon "EXPORT_TO_POWERPOINT" at bounding box center [339, 9] width 6 height 6
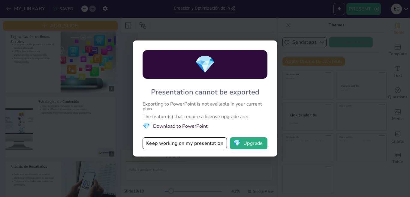
click at [165, 127] on li "💎 Download to PowerPoint" at bounding box center [205, 126] width 125 height 8
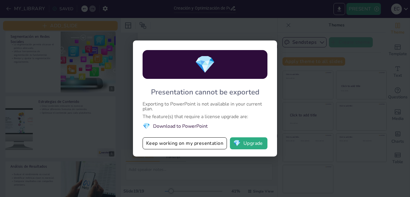
click at [179, 130] on li "💎 Download to PowerPoint" at bounding box center [205, 126] width 125 height 8
drag, startPoint x: 179, startPoint y: 130, endPoint x: 179, endPoint y: 126, distance: 4.2
click at [179, 126] on li "💎 Download to PowerPoint" at bounding box center [205, 126] width 125 height 8
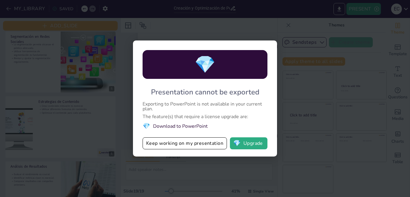
click at [179, 126] on li "💎 Download to PowerPoint" at bounding box center [205, 126] width 125 height 8
click at [179, 145] on button "Keep working on my presentation" at bounding box center [185, 143] width 84 height 12
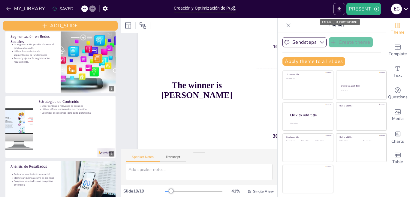
click at [339, 7] on icon "EXPORT_TO_POWERPOINT" at bounding box center [340, 9] width 4 height 5
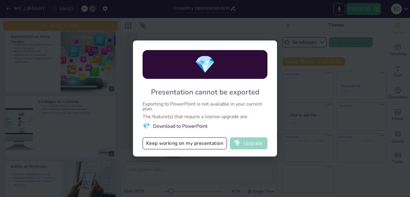
click at [249, 145] on button "💎 Upgrade" at bounding box center [249, 143] width 38 height 12
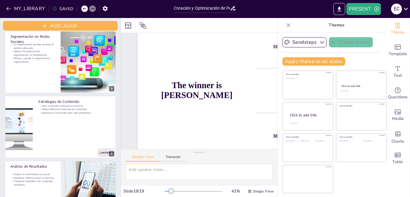
checkbox input "true"
click at [101, 11] on button "button" at bounding box center [105, 8] width 11 height 11
click at [104, 10] on icon "button" at bounding box center [105, 8] width 5 height 5
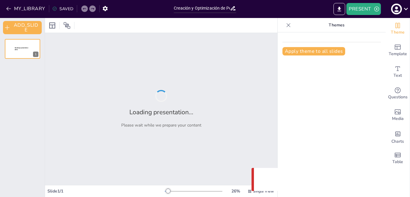
type input "Creación y Optimización de Perfiles en Meta Ads: Guía Completa"
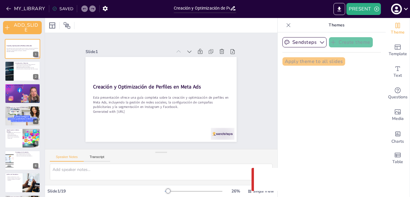
checkbox input "true"
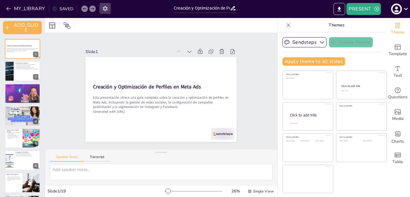
click at [103, 11] on icon "button" at bounding box center [105, 8] width 6 height 6
click at [375, 11] on icon "button" at bounding box center [377, 9] width 6 height 6
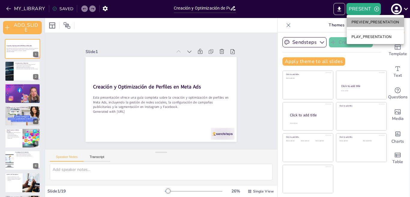
click at [361, 21] on li "PREVIEW_PRESENTATION" at bounding box center [375, 22] width 57 height 10
